Goal: Information Seeking & Learning: Learn about a topic

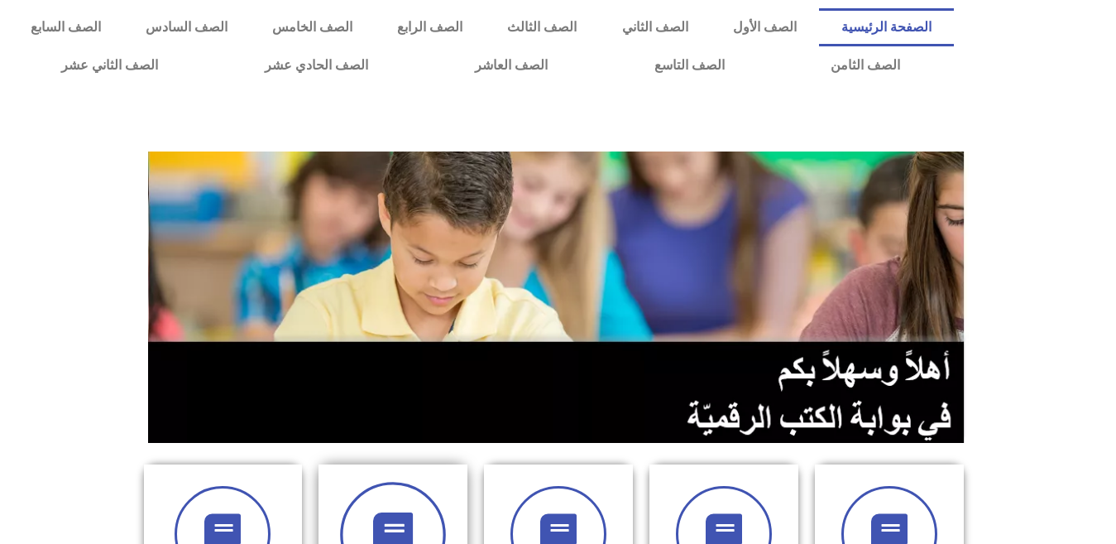
click at [399, 527] on icon at bounding box center [393, 535] width 46 height 46
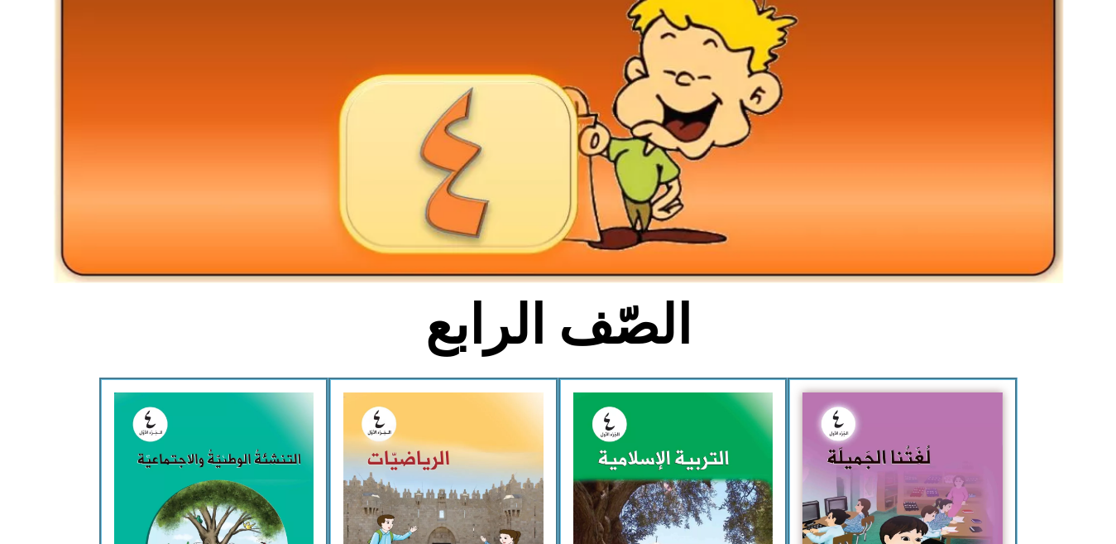
scroll to position [166, 0]
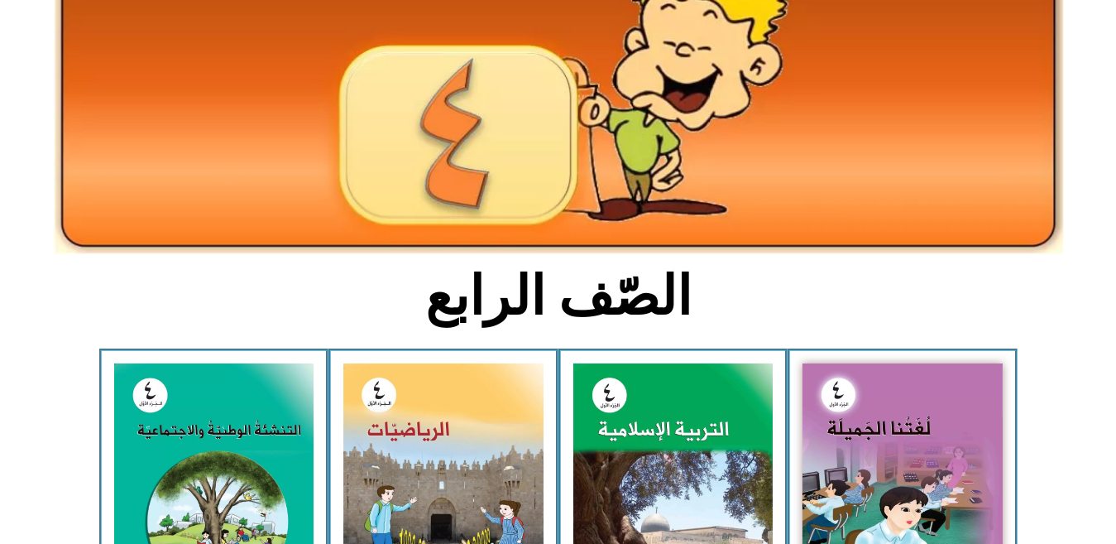
click at [399, 527] on img at bounding box center [443, 488] width 200 height 251
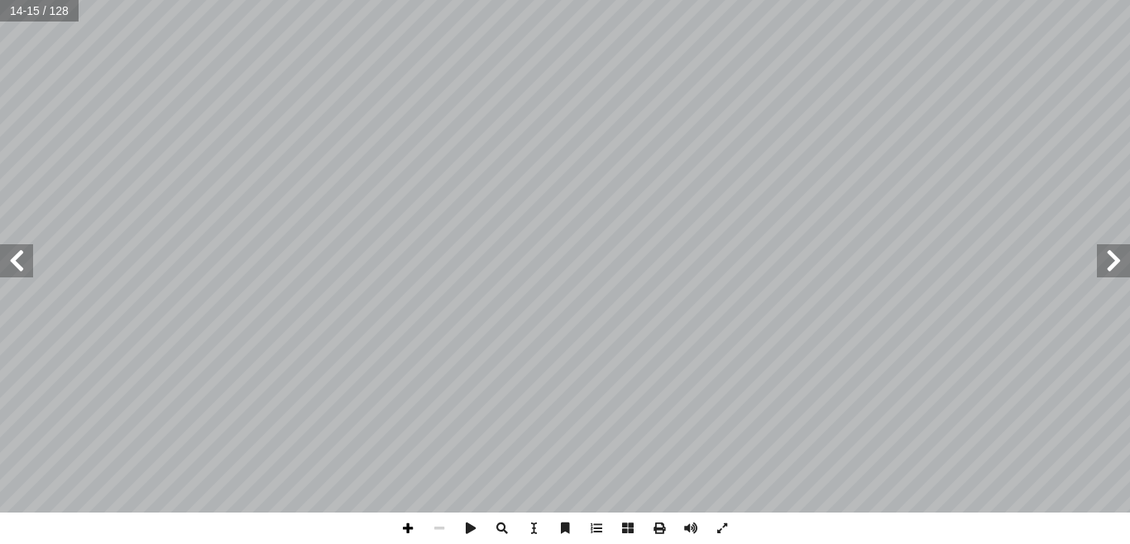
click at [412, 526] on span at bounding box center [407, 527] width 31 height 31
click at [17, 266] on span at bounding box center [16, 260] width 33 height 33
click at [0, 265] on span at bounding box center [16, 260] width 33 height 33
